Goal: Task Accomplishment & Management: Complete application form

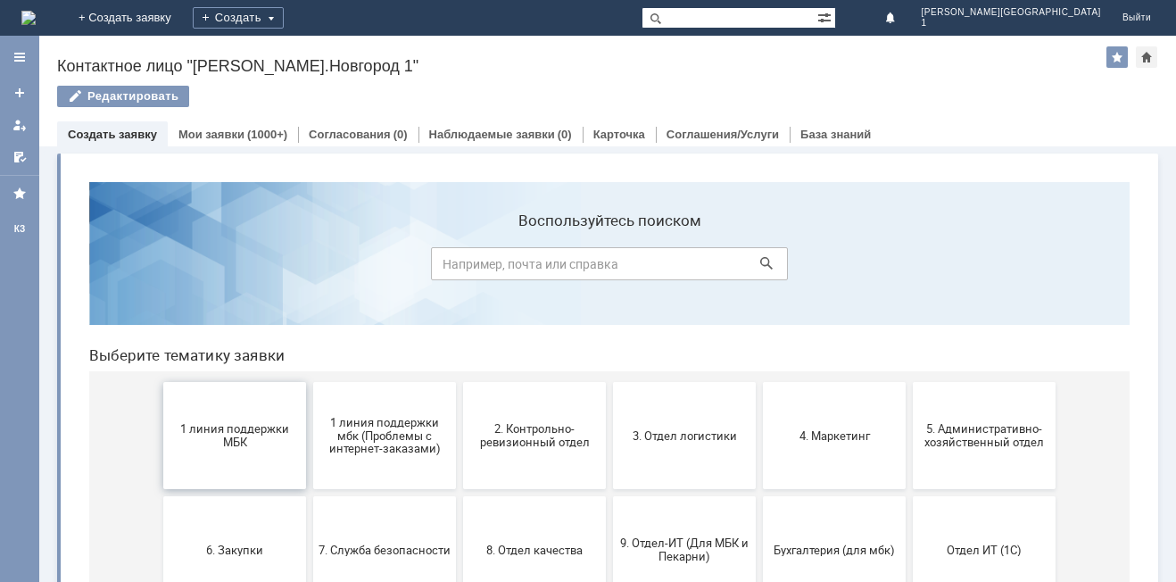
click at [269, 451] on button "1 линия поддержки МБК" at bounding box center [234, 435] width 143 height 107
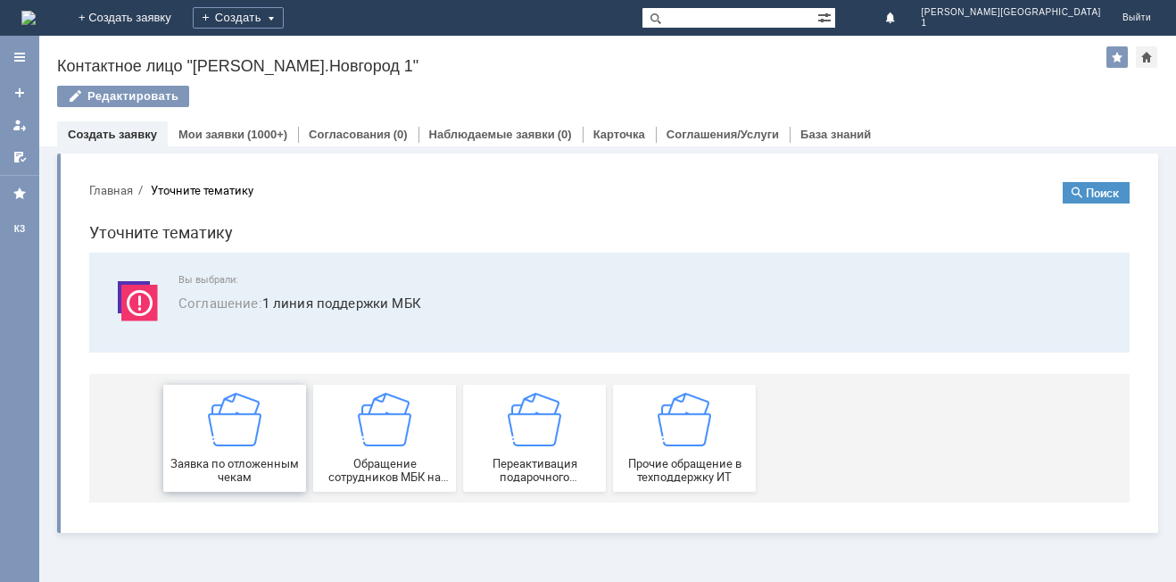
click at [271, 437] on div "Заявка по отложенным чекам" at bounding box center [235, 438] width 132 height 91
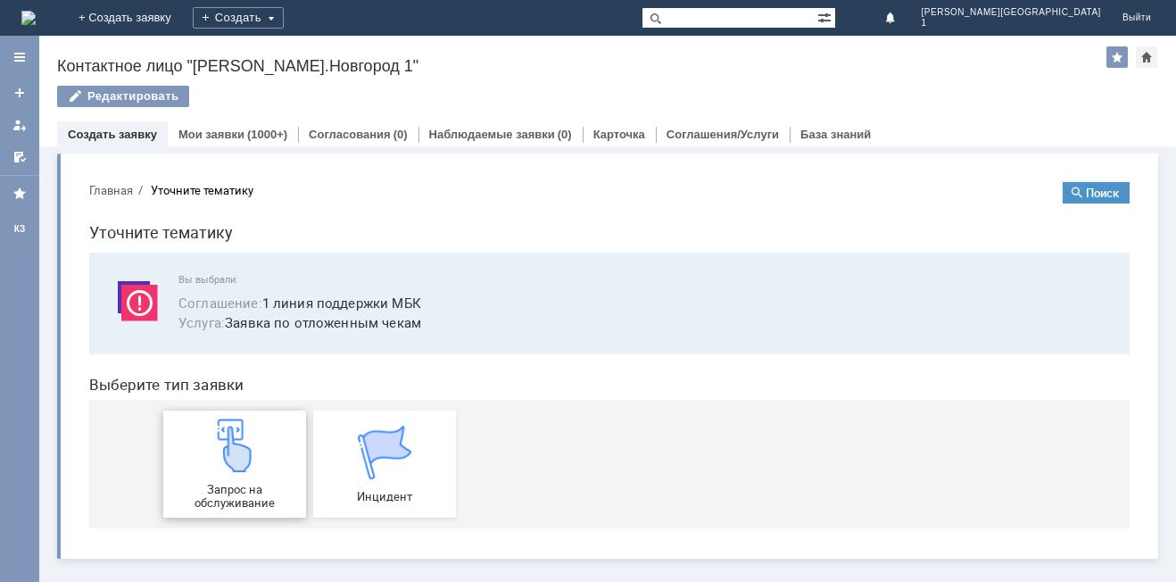
click at [271, 437] on div "Запрос на обслуживание" at bounding box center [235, 463] width 132 height 91
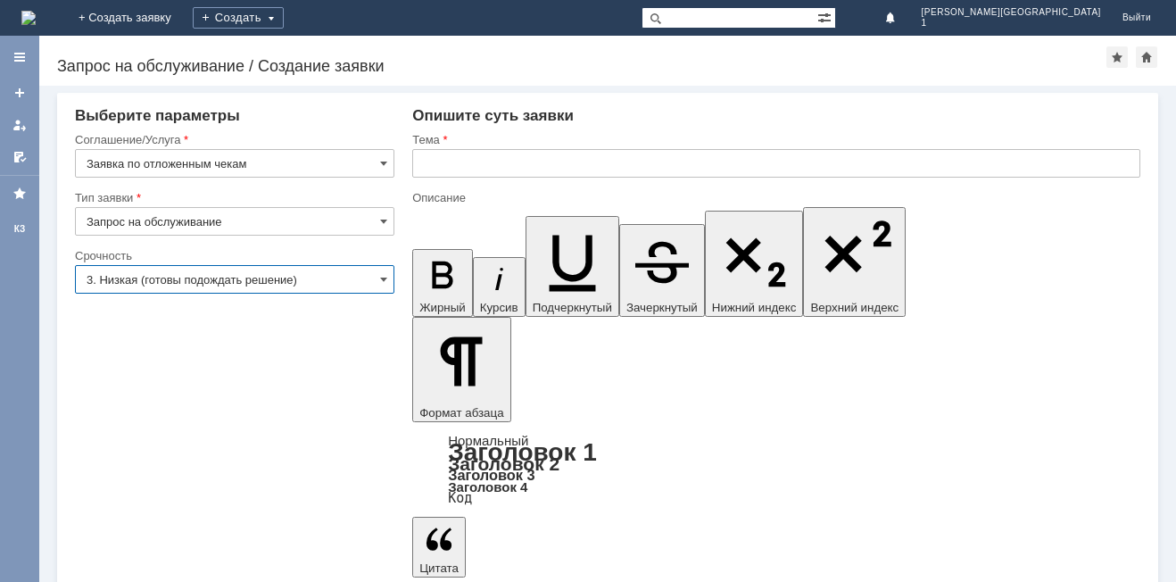
click at [205, 277] on input "3. Низкая (готовы подождать решение)" at bounding box center [234, 279] width 319 height 29
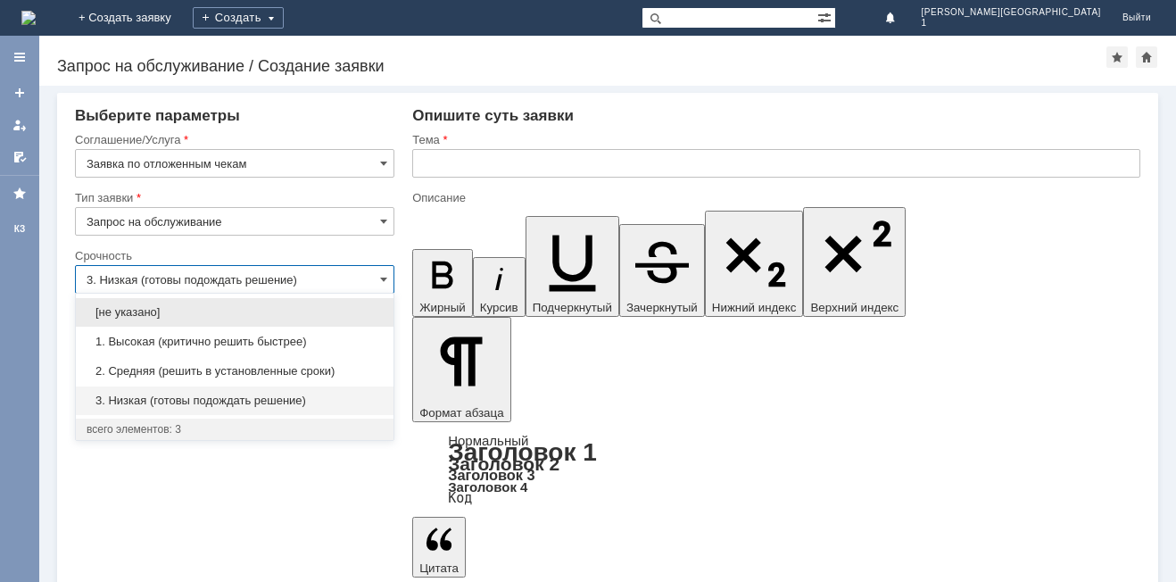
click at [152, 398] on span "3. Низкая (готовы подождать решение)" at bounding box center [235, 400] width 296 height 14
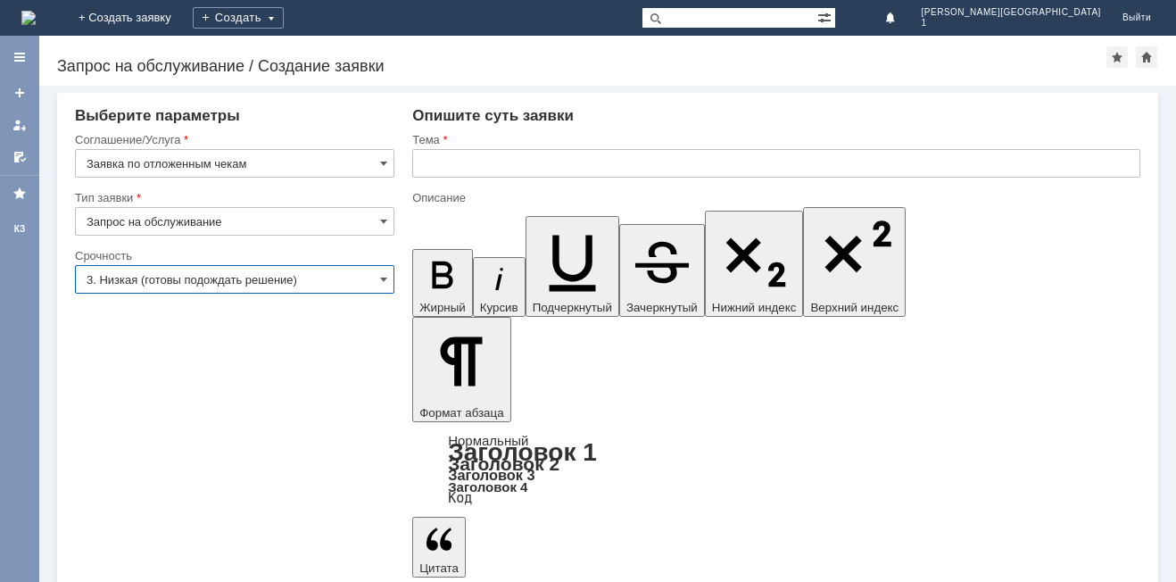
type input "3. Низкая (готовы подождать решение)"
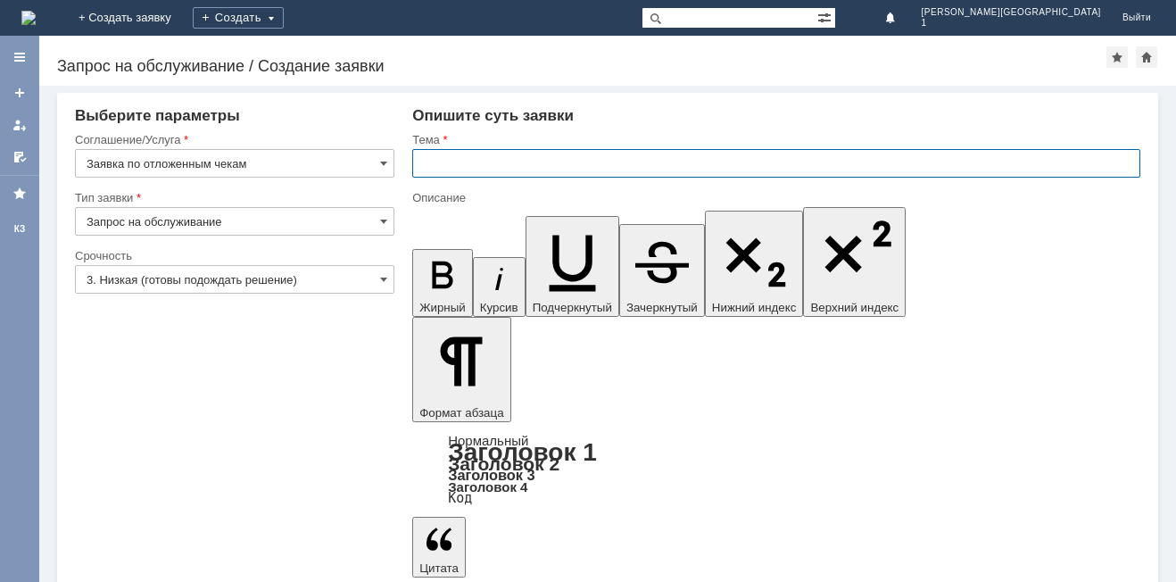
click at [492, 172] on input "text" at bounding box center [776, 163] width 728 height 29
type input "Отложенные чеки"
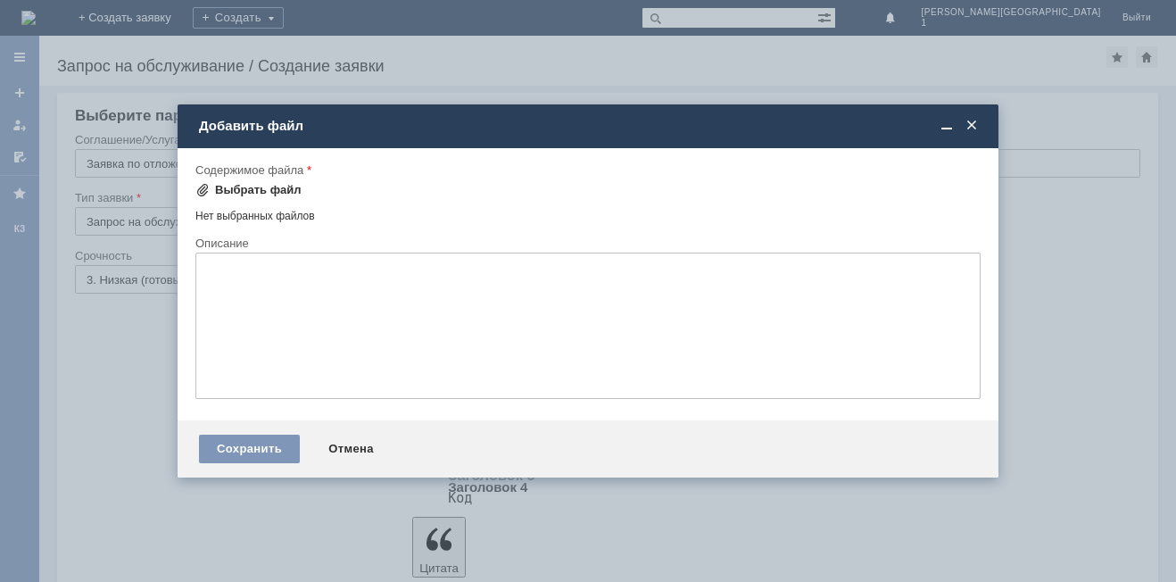
click at [278, 188] on div "Выбрать файл" at bounding box center [258, 190] width 87 height 14
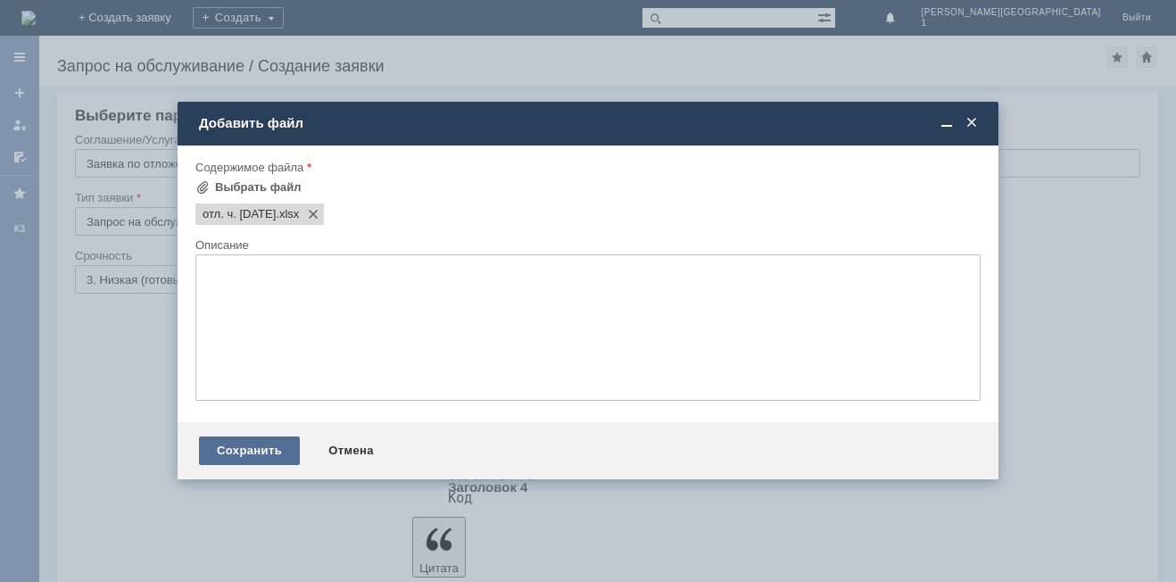
click at [268, 442] on div "Сохранить" at bounding box center [249, 450] width 101 height 29
